Goal: Task Accomplishment & Management: Manage account settings

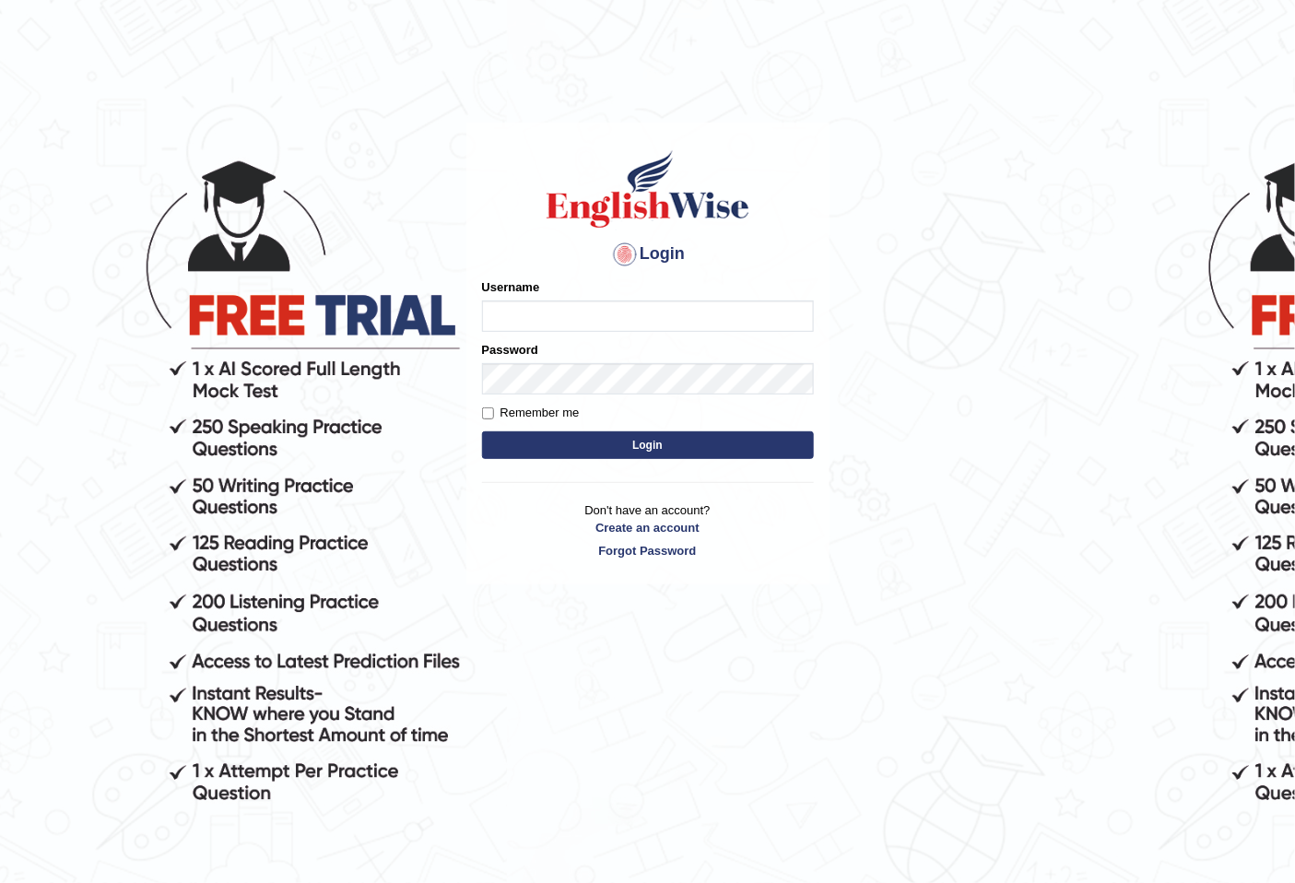
click at [562, 282] on div "Username" at bounding box center [648, 304] width 332 height 53
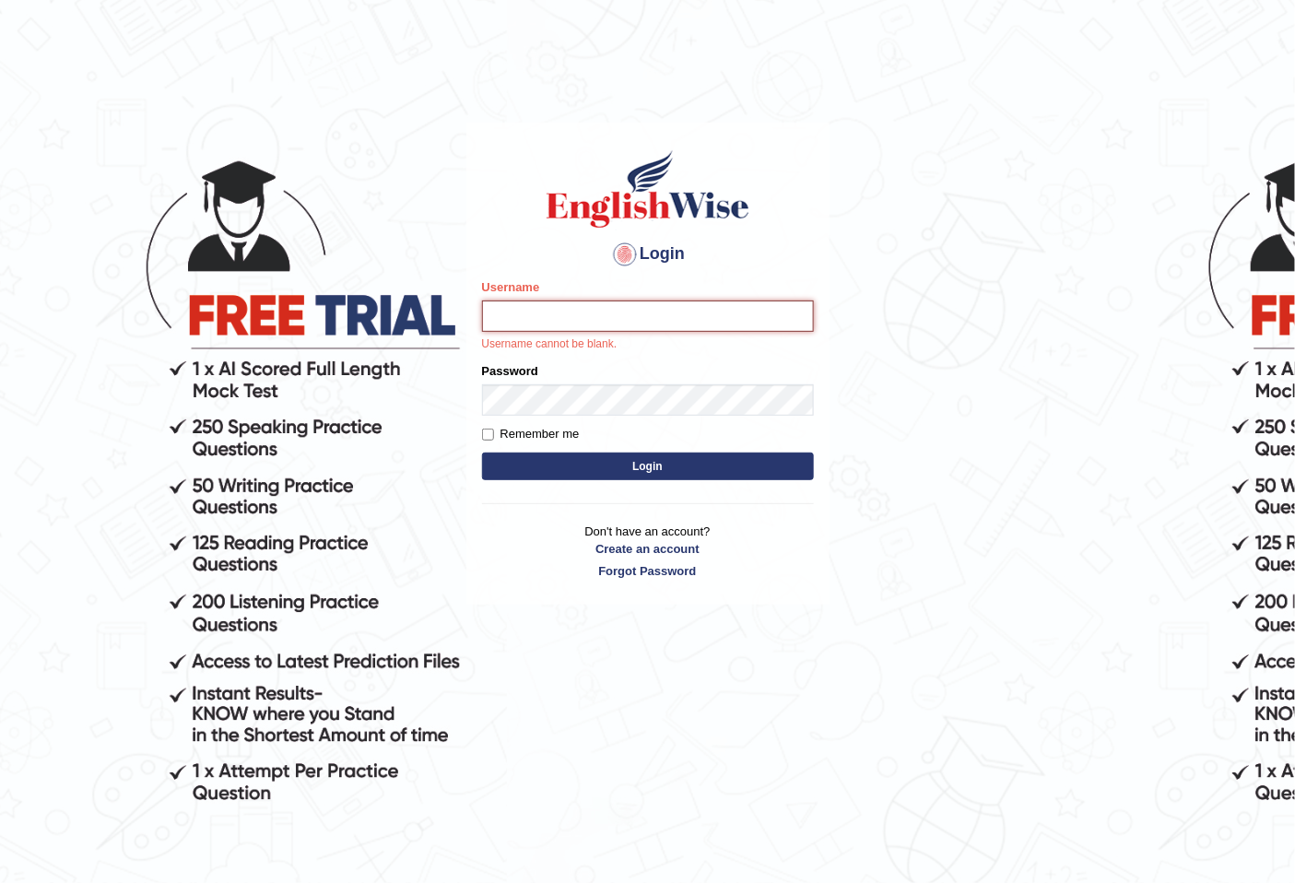
click at [572, 324] on input "Username" at bounding box center [648, 316] width 332 height 31
type input "razib_parramatta"
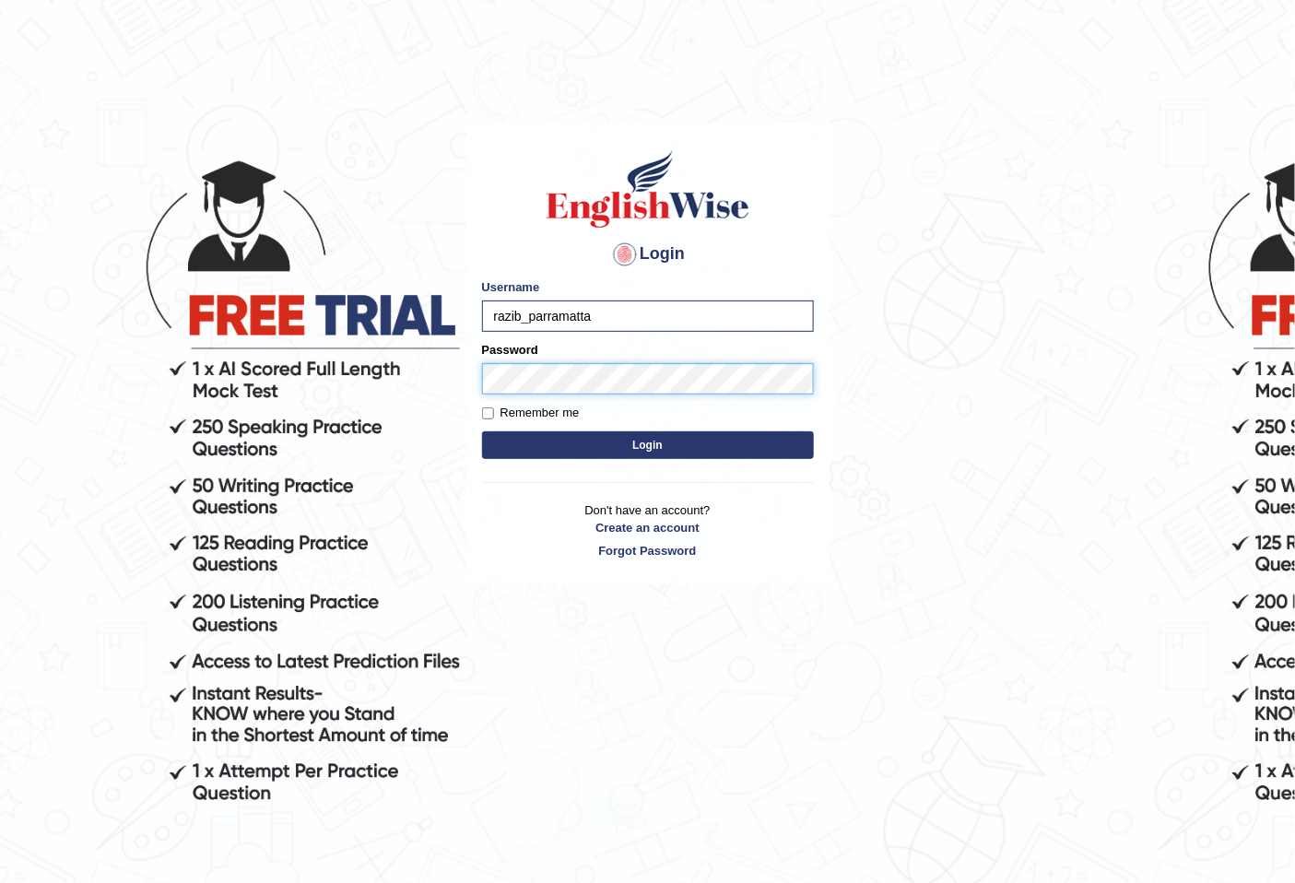
click at [482, 431] on button "Login" at bounding box center [648, 445] width 332 height 28
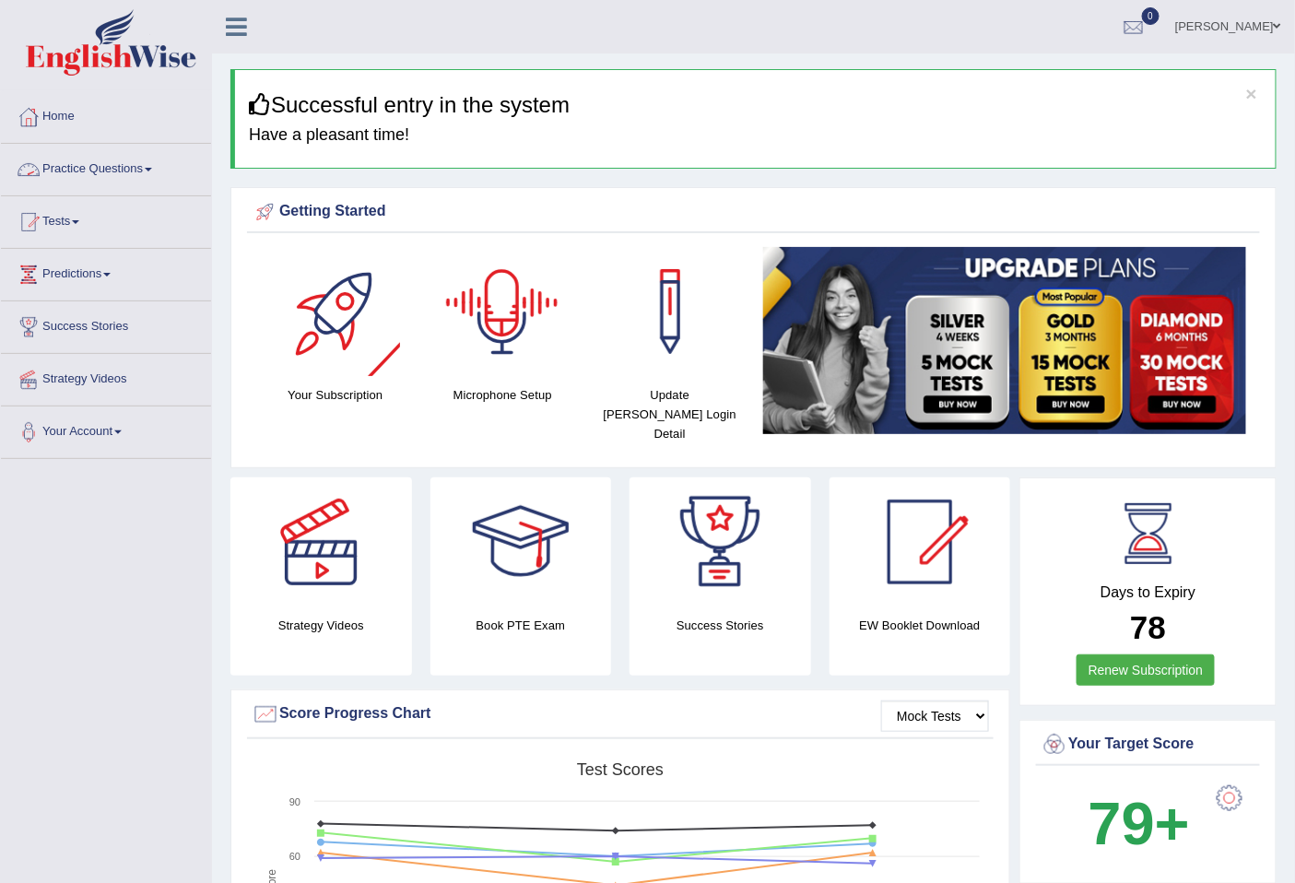
click at [122, 166] on link "Practice Questions" at bounding box center [106, 167] width 210 height 46
